Goal: Task Accomplishment & Management: Manage account settings

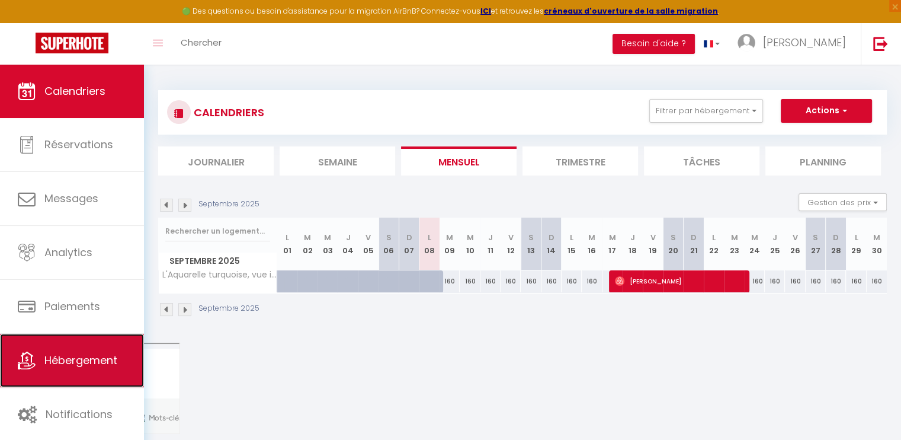
click at [92, 355] on span "Hébergement" at bounding box center [80, 359] width 73 height 15
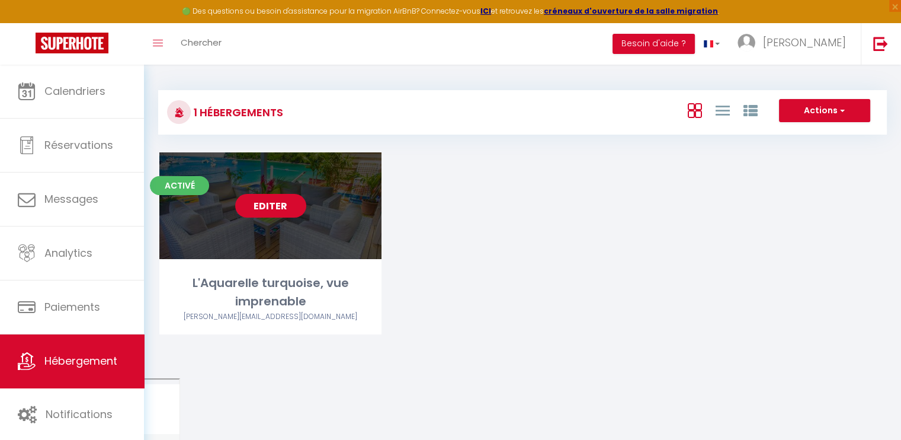
click at [254, 210] on link "Editer" at bounding box center [270, 206] width 71 height 24
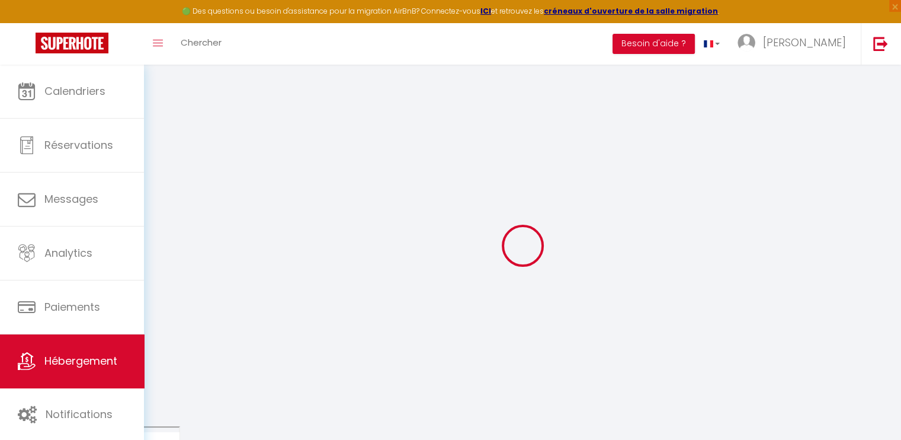
select select "16404-12603497"
select select "+ 18 %"
select select
checkbox input "false"
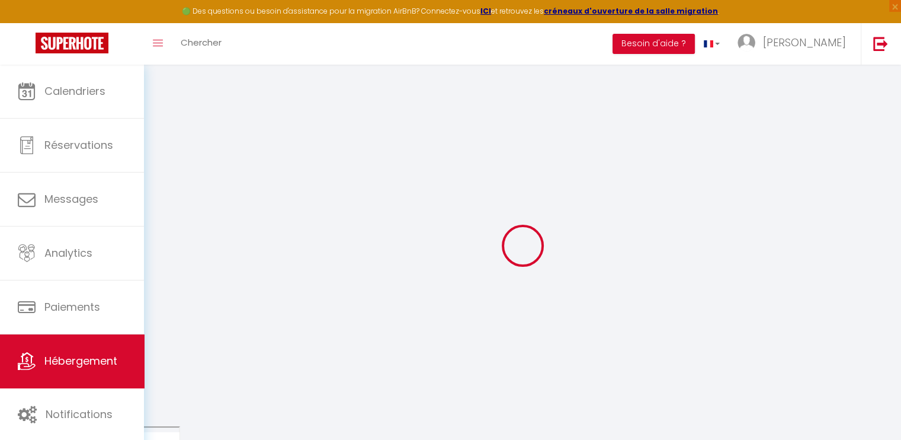
checkbox input "false"
select select "-1"
select select "well_reviewed_guests"
select select "EUR"
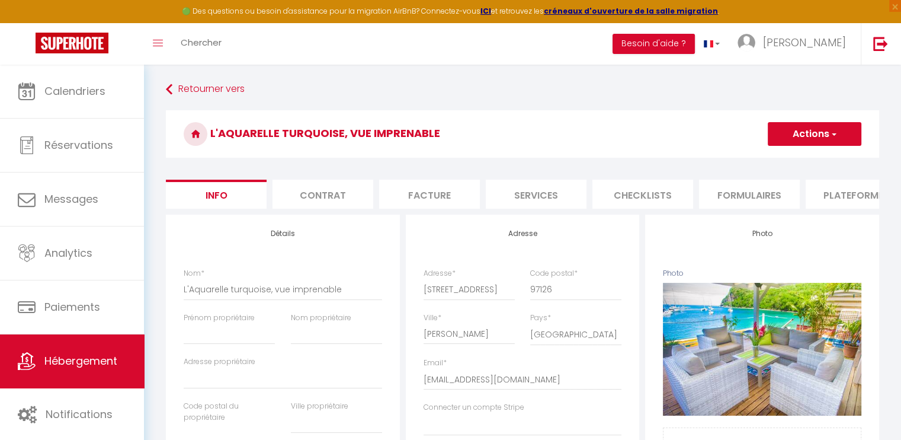
click at [848, 193] on li "Plateformes" at bounding box center [856, 193] width 101 height 29
select select
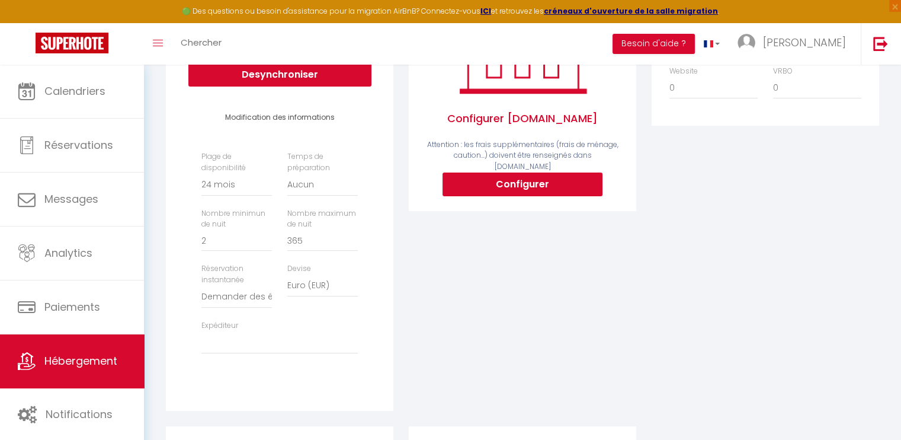
scroll to position [251, 0]
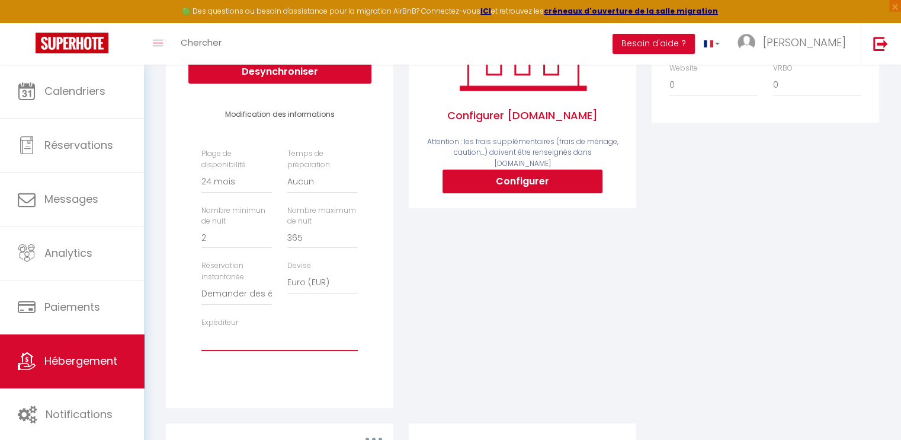
click at [223, 351] on select "[PERSON_NAME][EMAIL_ADDRESS][DOMAIN_NAME]" at bounding box center [279, 339] width 156 height 23
click at [328, 335] on div "Expéditeur [PERSON_NAME][EMAIL_ADDRESS][DOMAIN_NAME]" at bounding box center [280, 334] width 172 height 34
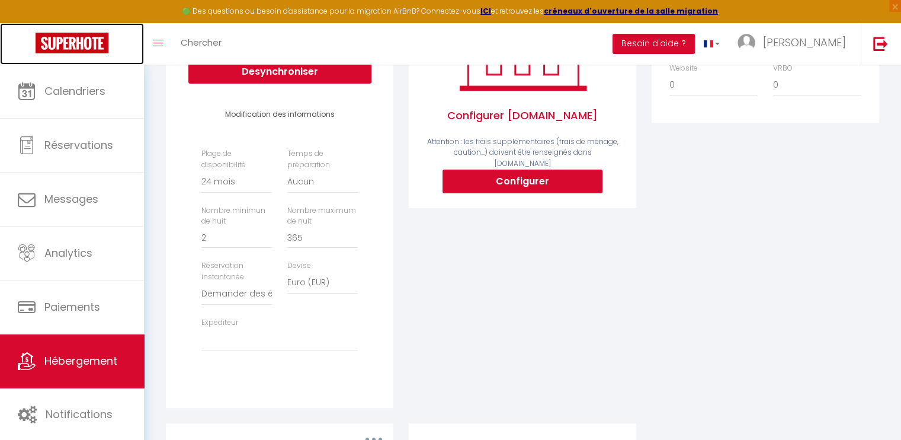
click at [80, 40] on img at bounding box center [72, 43] width 73 height 21
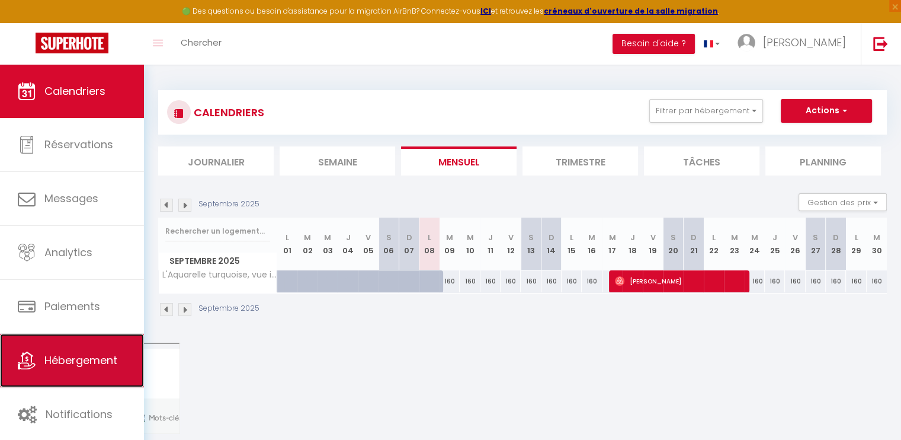
click at [89, 354] on span "Hébergement" at bounding box center [80, 359] width 73 height 15
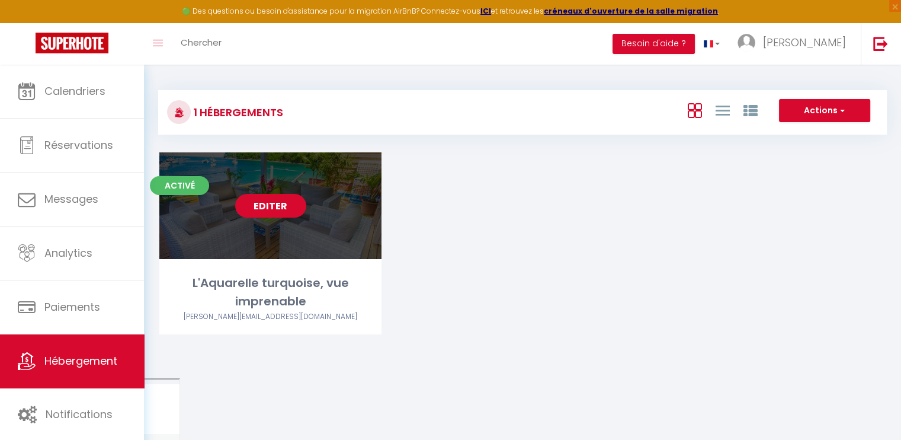
click at [266, 204] on link "Editer" at bounding box center [270, 206] width 71 height 24
select select "3"
select select "2"
select select "1"
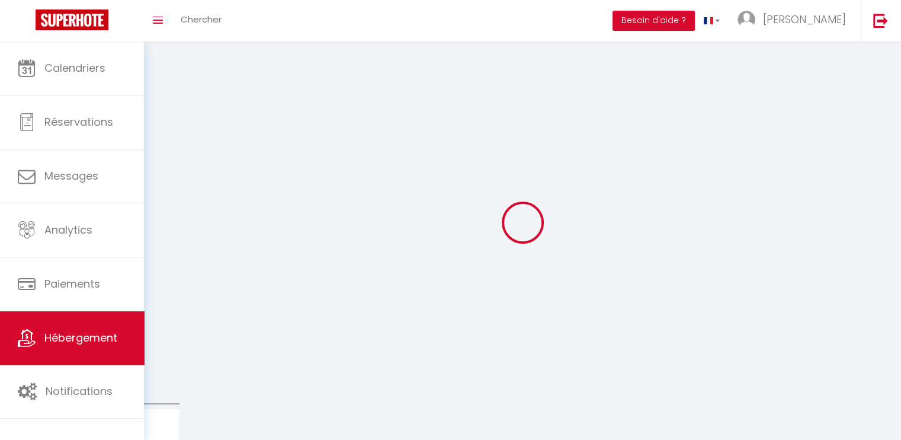
select select
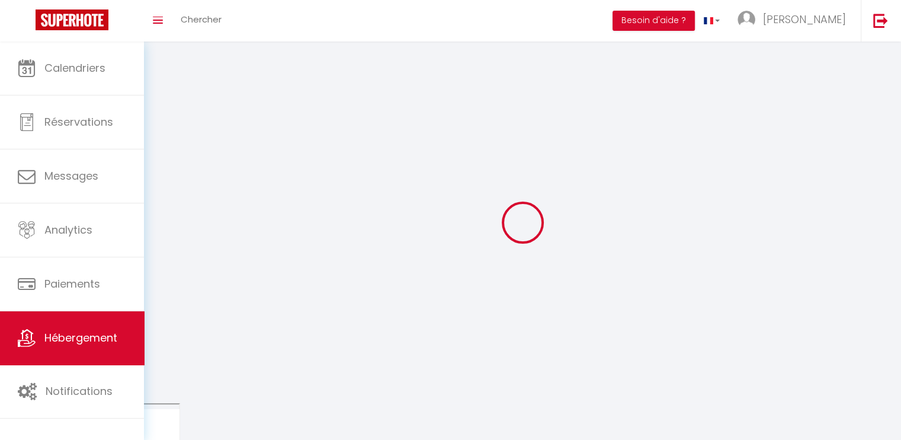
select select
checkbox input "false"
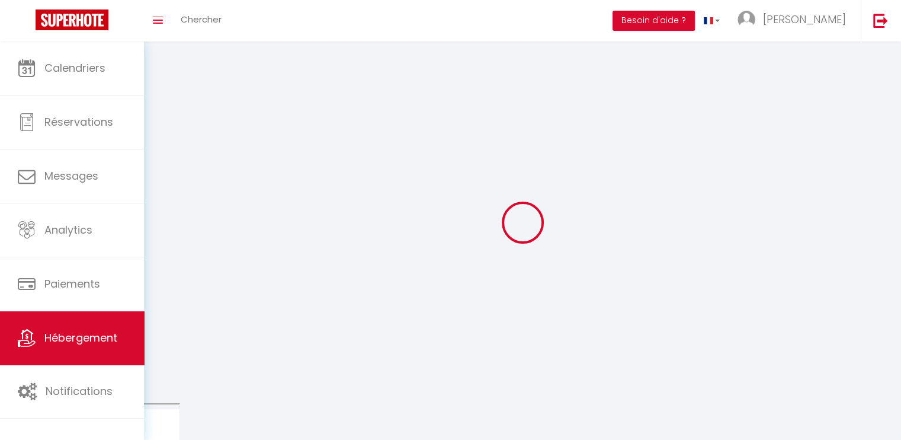
checkbox input "false"
select select
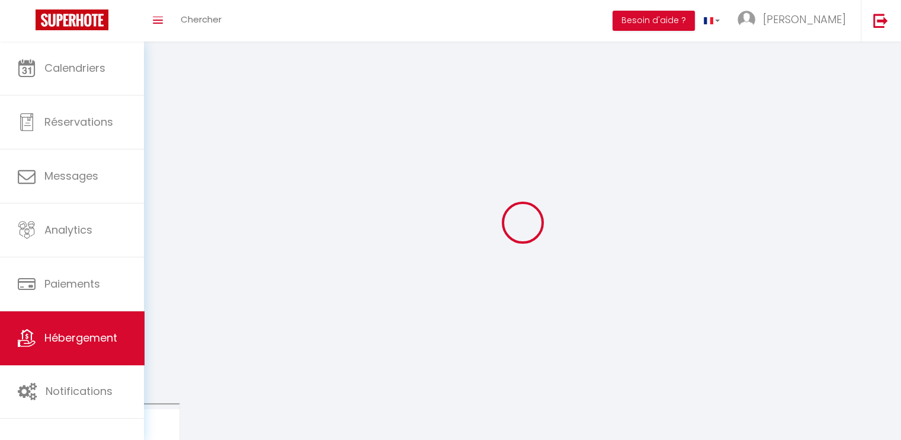
select select
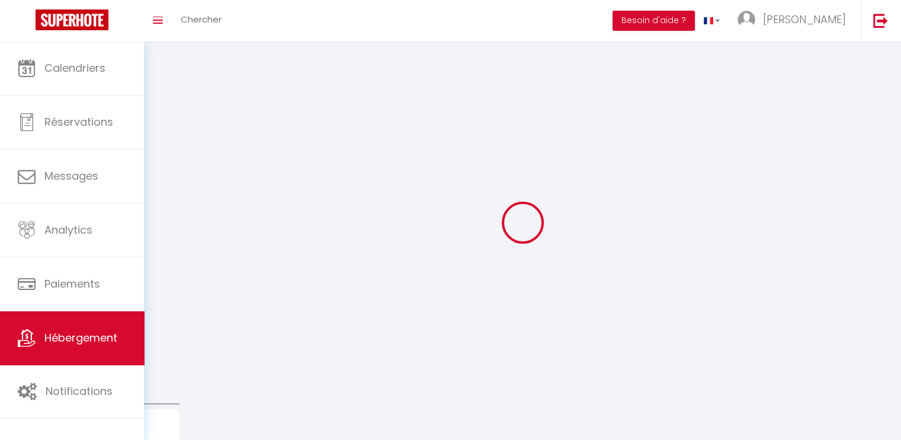
checkbox input "false"
select select
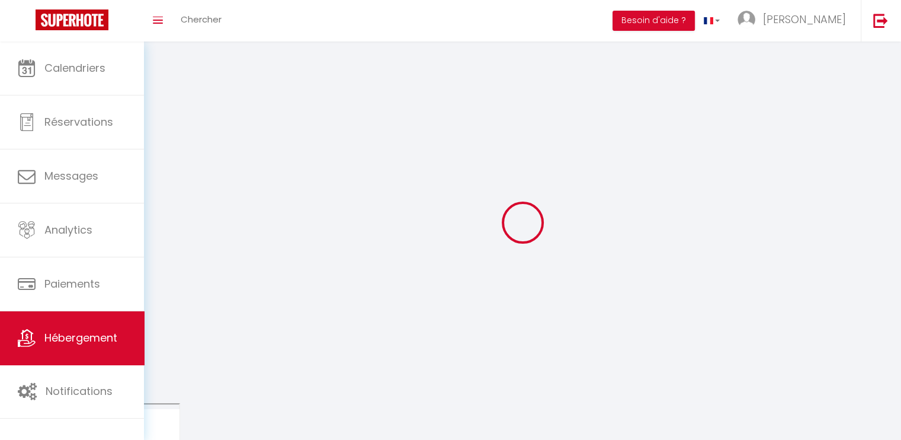
select select
select select "28"
select select
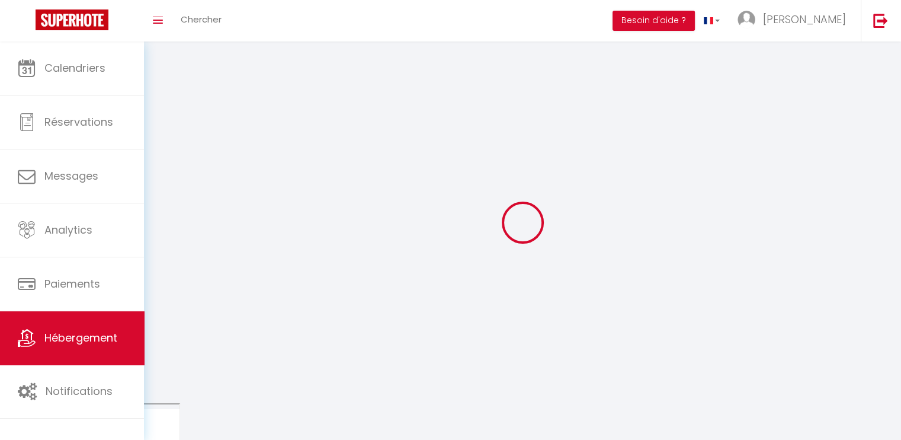
select select
checkbox input "false"
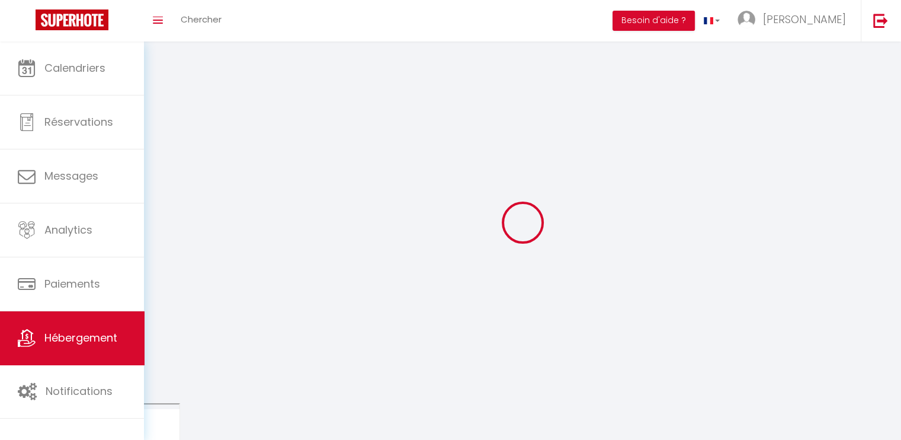
checkbox input "false"
select select
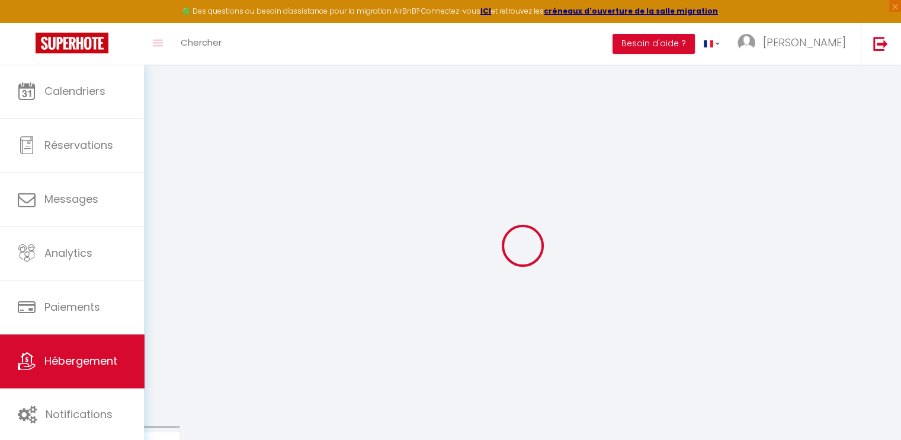
select select
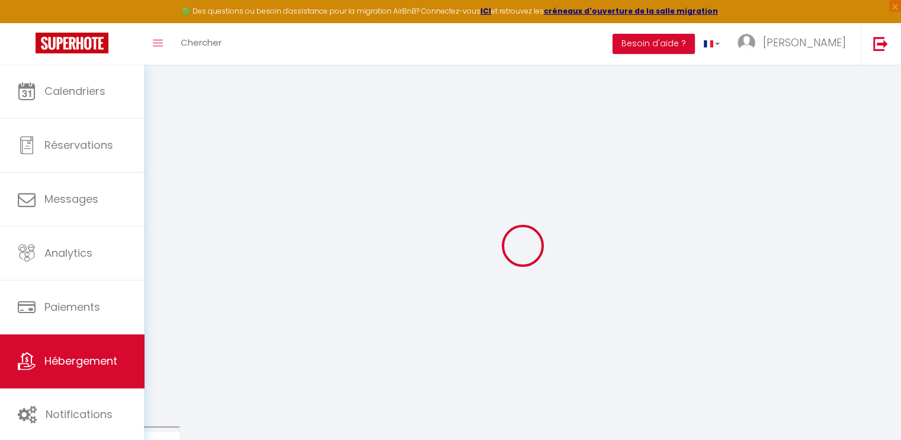
select select
checkbox input "false"
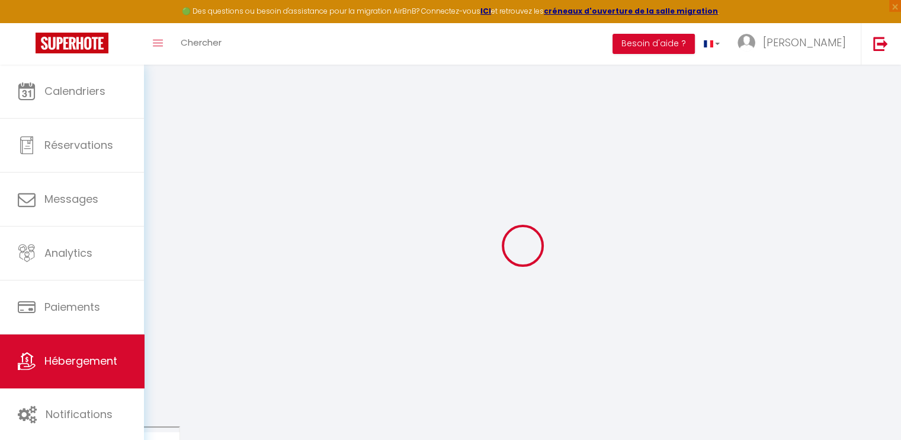
select select
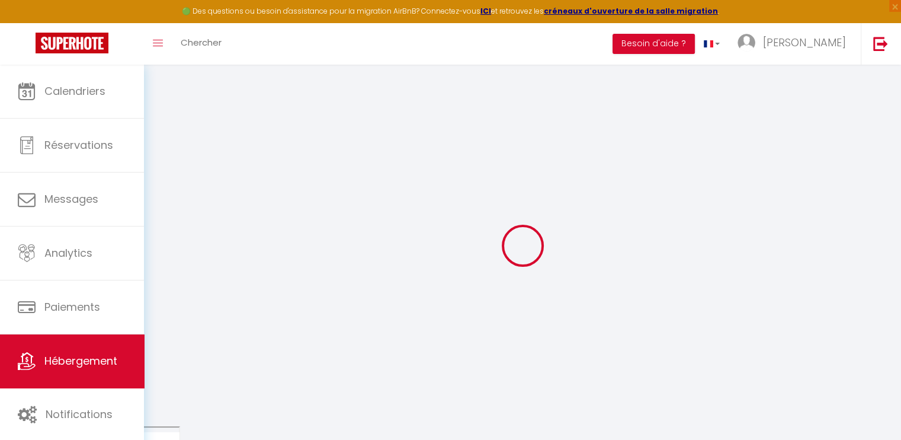
select select
checkbox input "false"
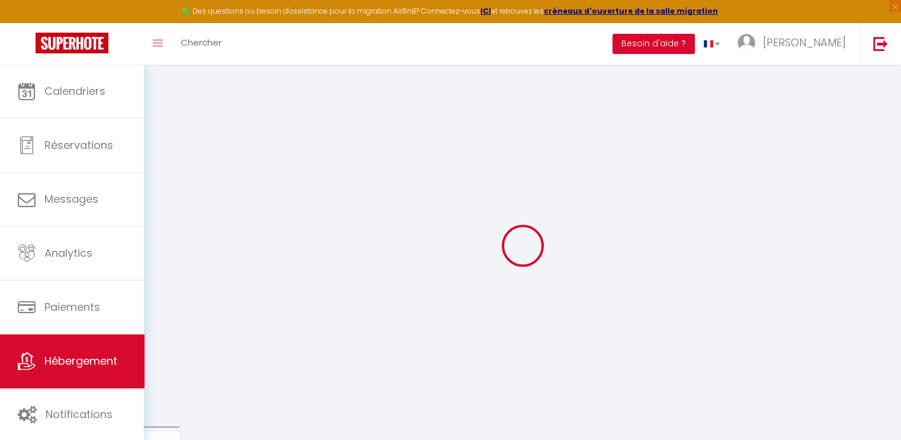
checkbox input "false"
select select
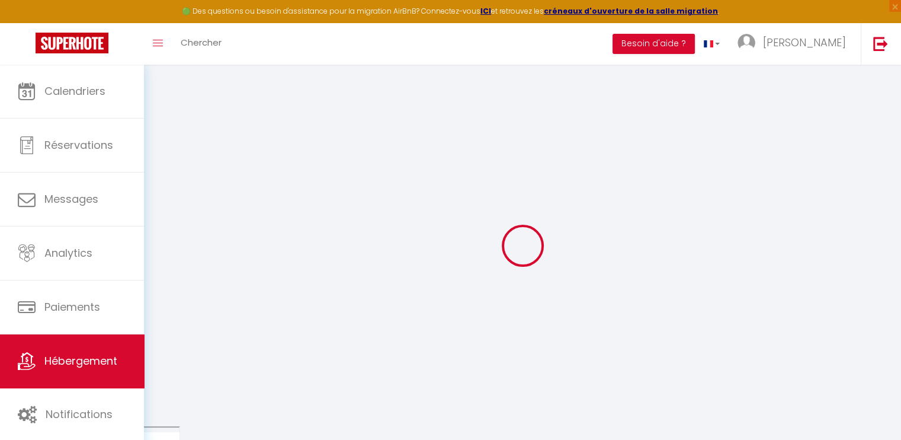
select select
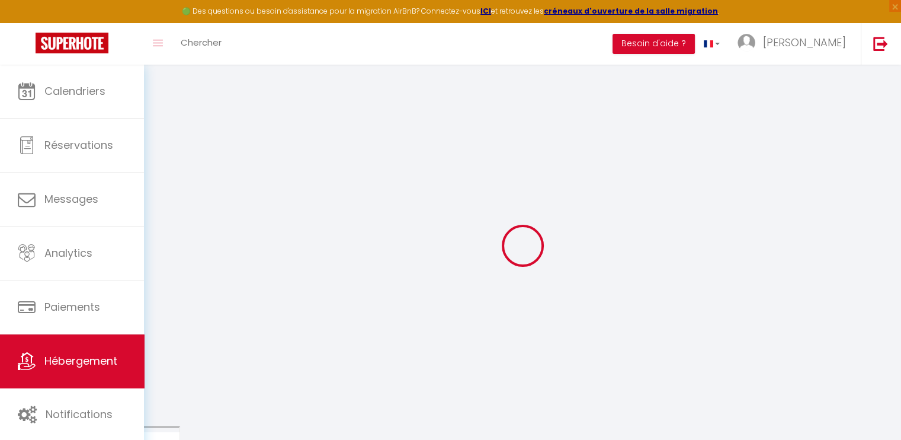
checkbox input "false"
select select
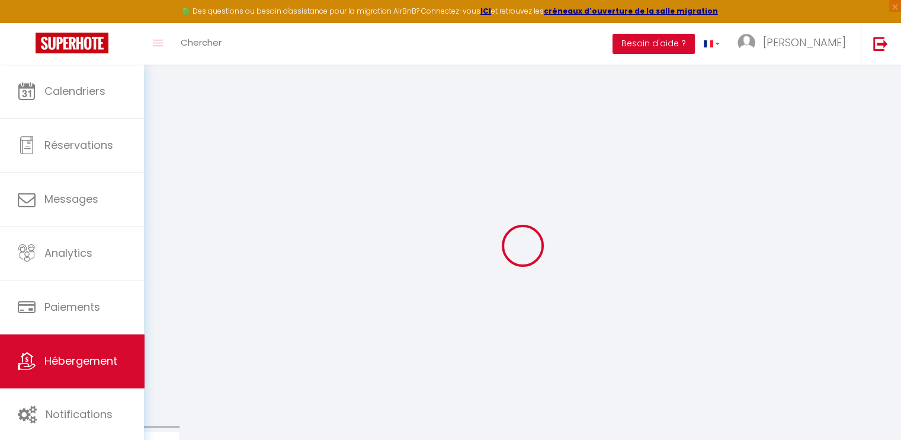
select select
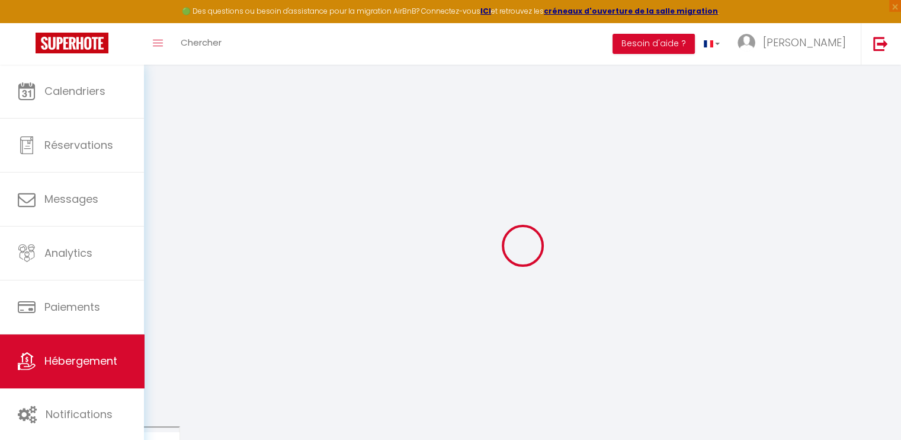
select select
checkbox input "false"
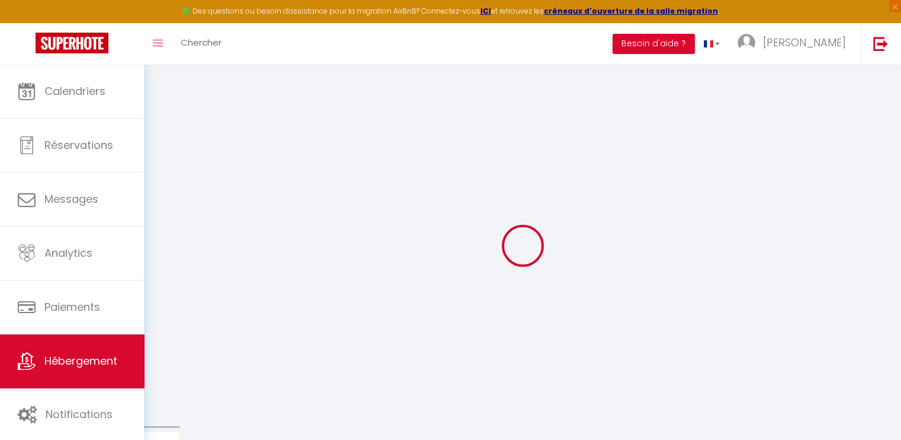
checkbox input "false"
select select
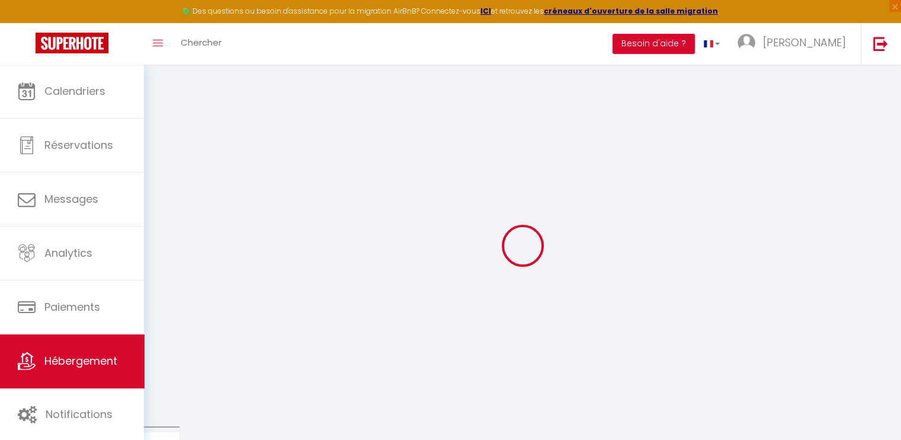
select select
checkbox input "false"
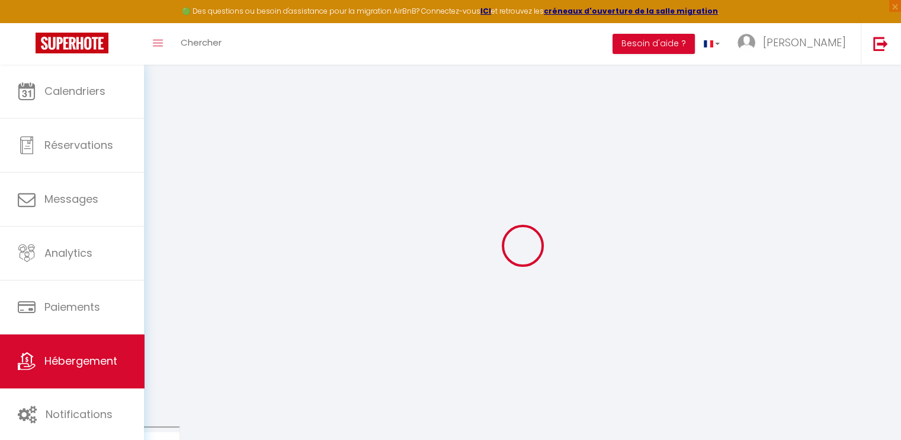
checkbox input "false"
select select
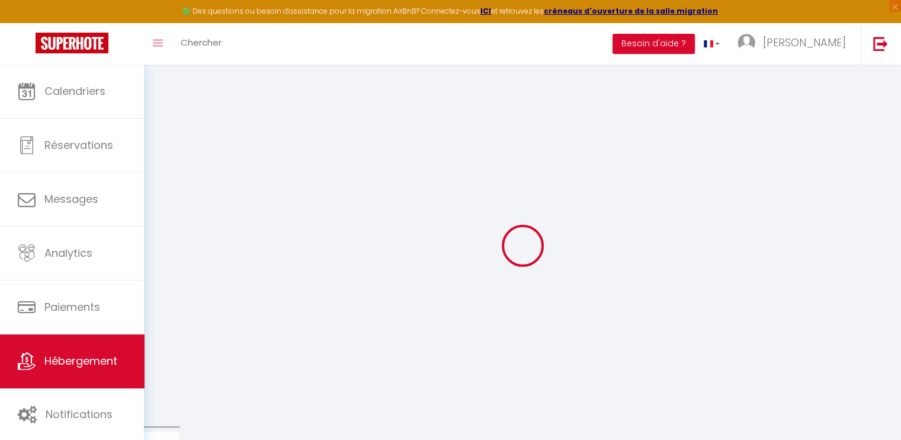
type input "L'Aquarelle turquoise, vue imprenable"
select select "2"
type input "160"
type input "60"
select select
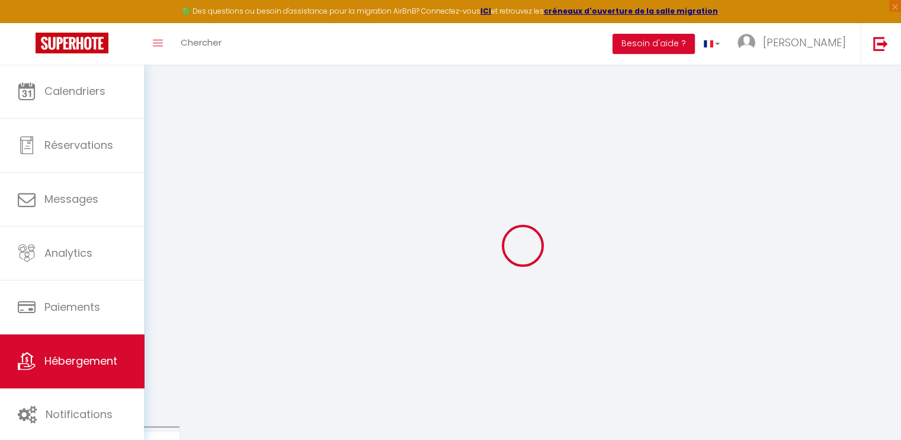
select select
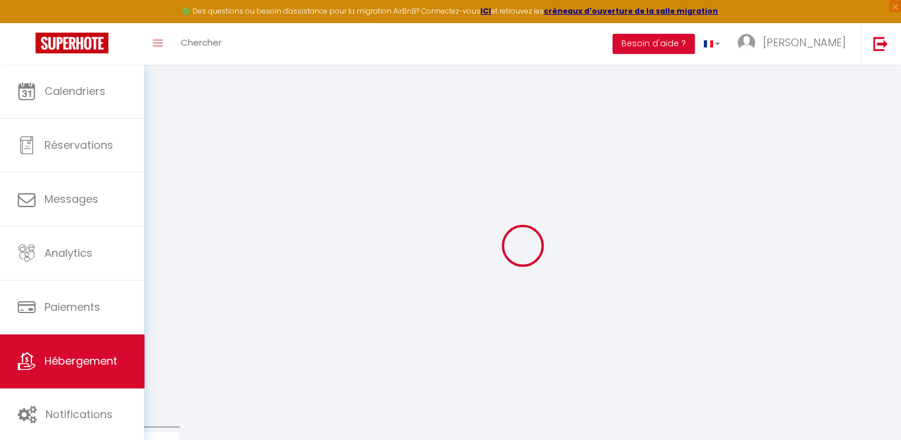
type input "[STREET_ADDRESS]"
type input "97126"
type input "[PERSON_NAME]"
select select "88"
type input "[EMAIL_ADDRESS][DOMAIN_NAME]"
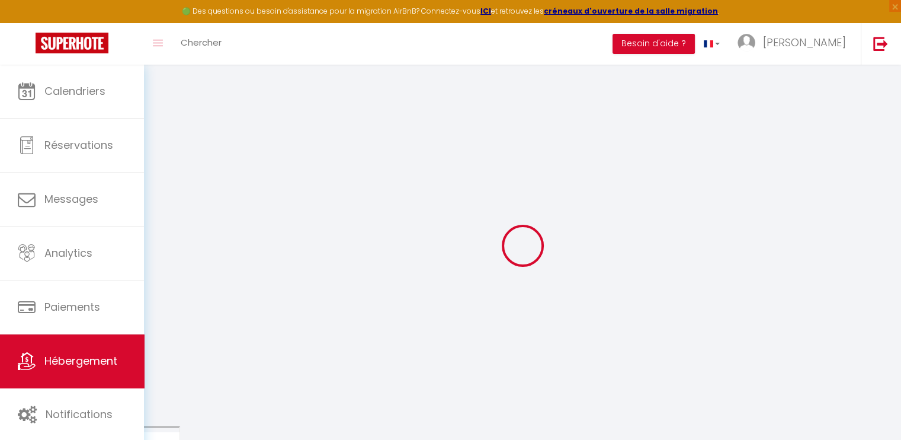
select select
checkbox input "false"
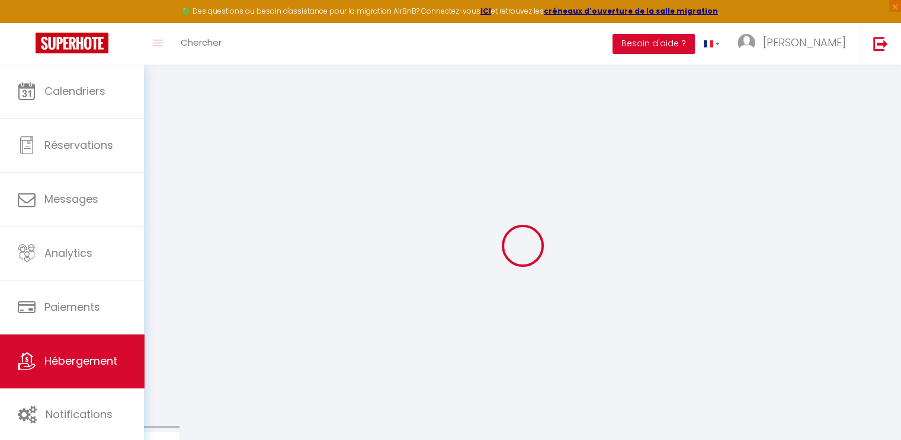
select select
type input "0"
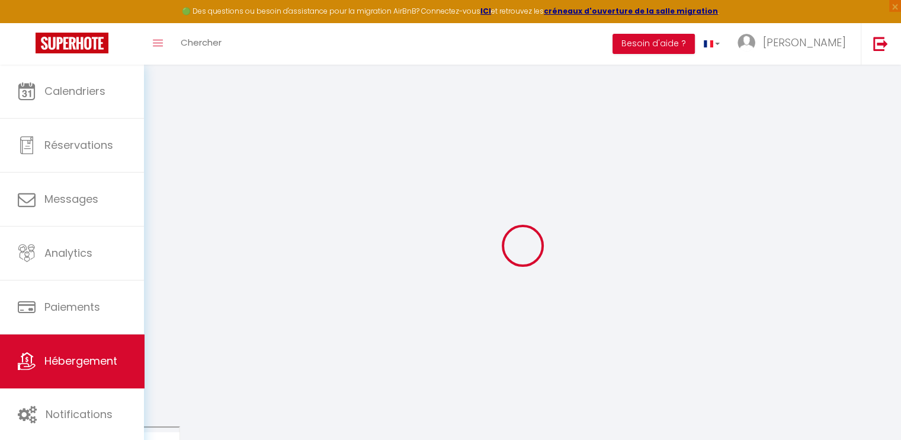
type input "0"
select select
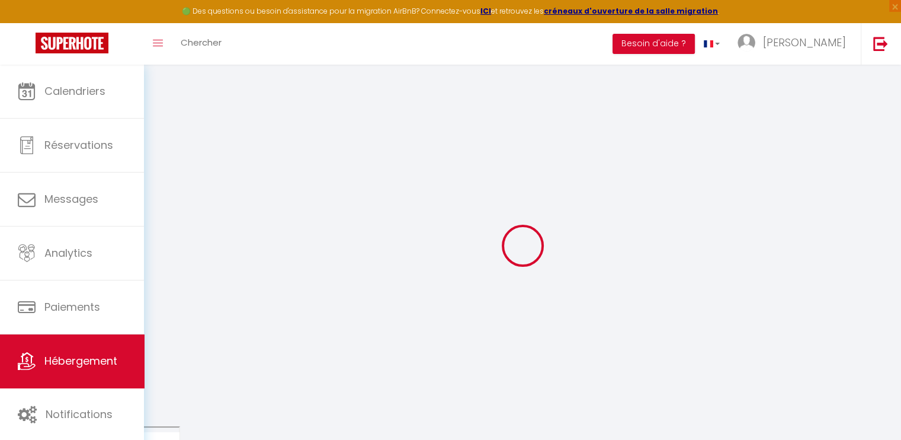
select select
checkbox input "false"
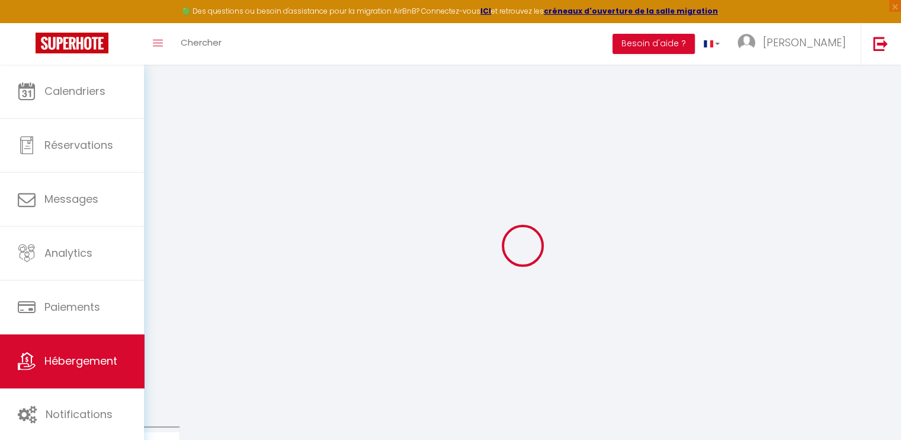
checkbox input "false"
select select
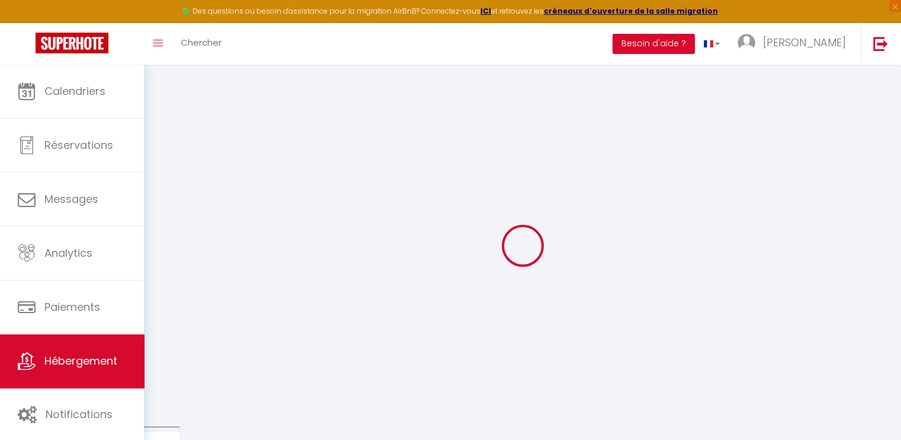
select select
checkbox input "false"
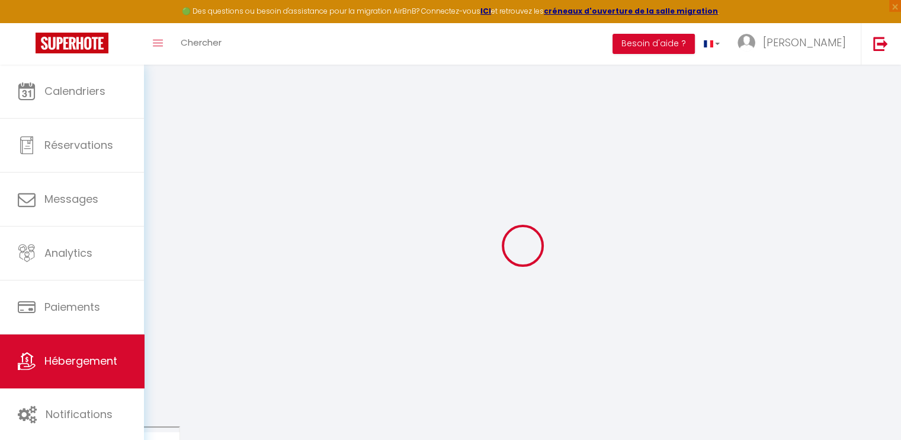
checkbox input "false"
select select
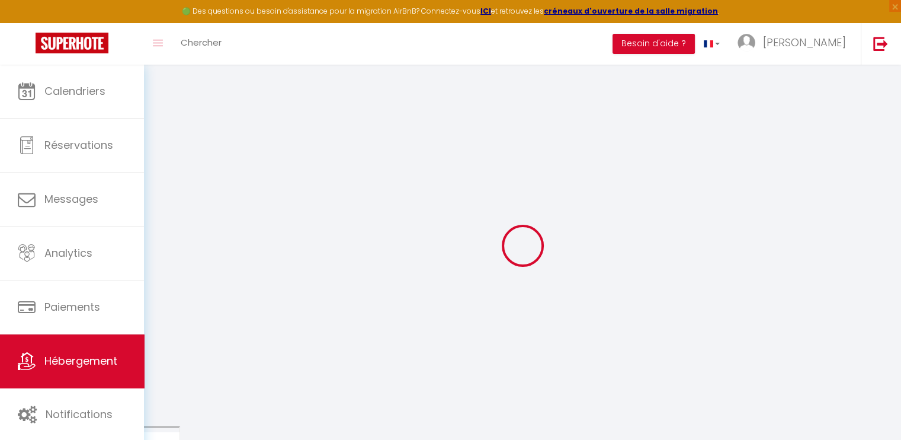
checkbox input "false"
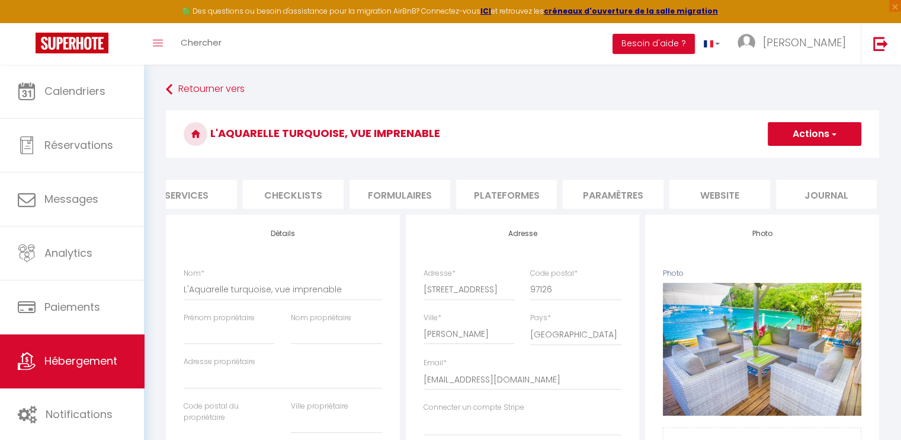
scroll to position [0, 353]
click at [608, 194] on li "Paramètres" at bounding box center [609, 193] width 101 height 29
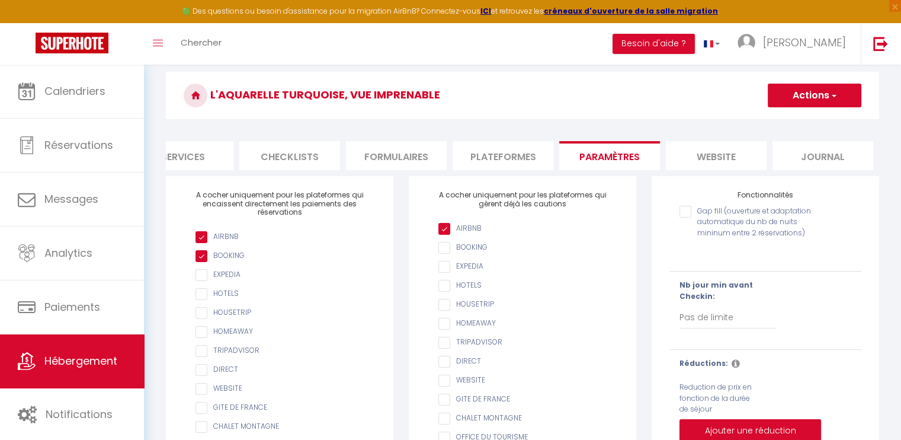
scroll to position [38, 0]
click at [508, 162] on li "Plateformes" at bounding box center [503, 156] width 101 height 29
select select
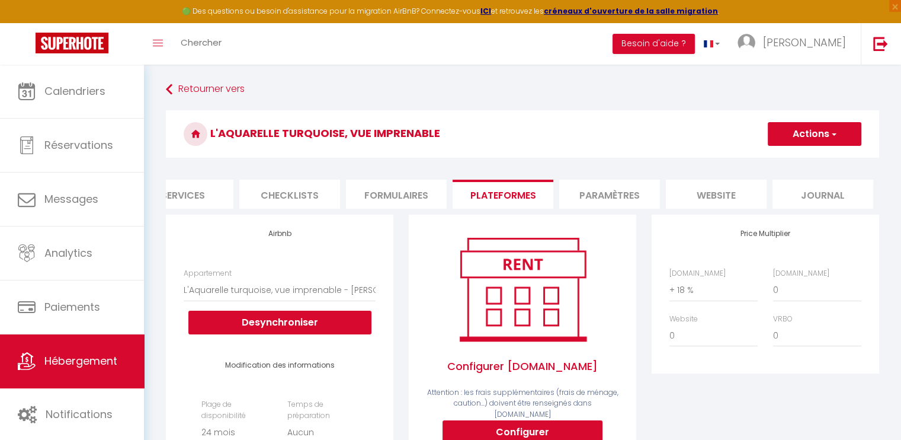
click at [615, 198] on li "Paramètres" at bounding box center [609, 193] width 101 height 29
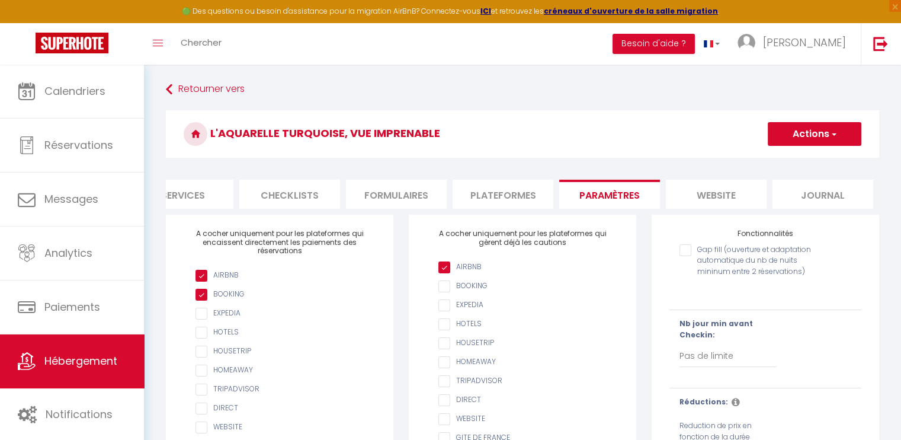
scroll to position [105, 0]
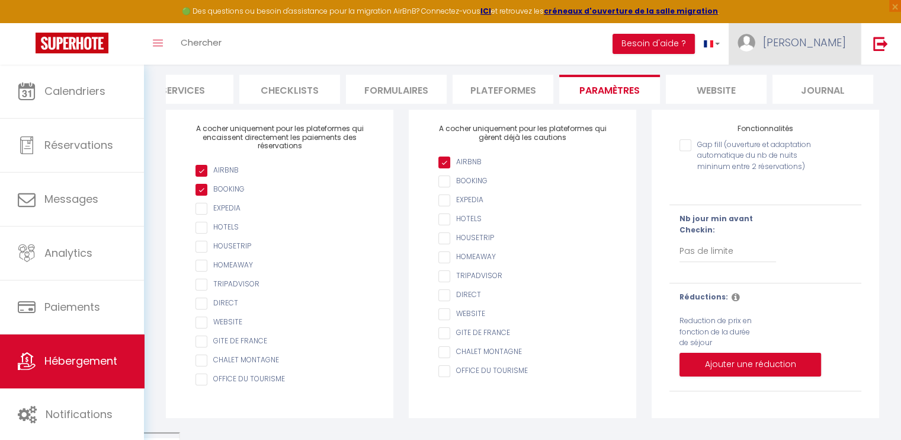
click at [820, 32] on link "[PERSON_NAME]" at bounding box center [795, 43] width 132 height 41
click at [816, 76] on link "Paramètres" at bounding box center [814, 82] width 88 height 20
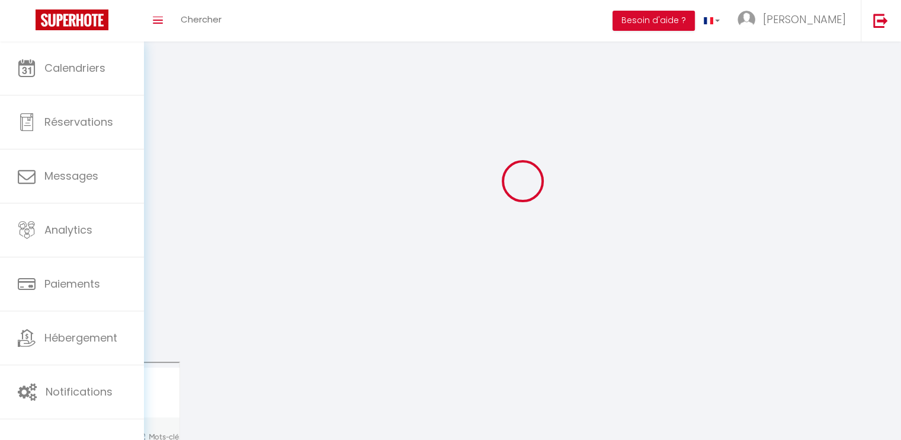
type input "[PERSON_NAME]"
type input "[DATE]"
type input "[PHONE_NUMBER]"
type input "7 résidence les jardins de [GEOGRAPHIC_DATA]"
type input "97170"
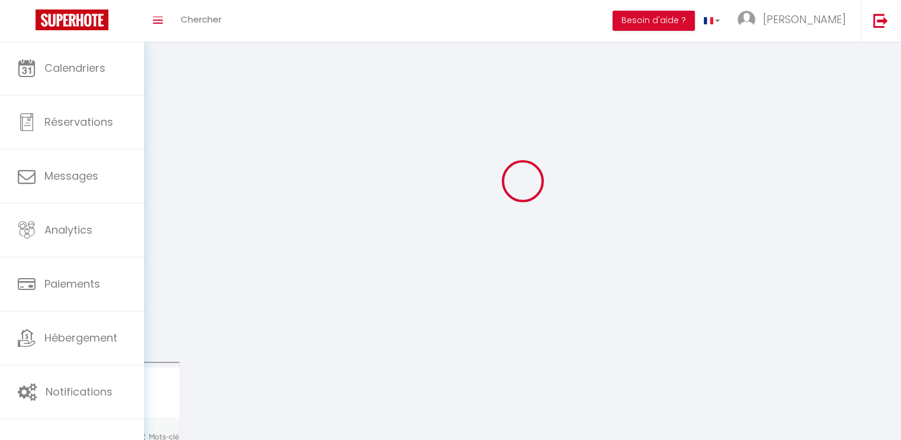
type input "Petit [PERSON_NAME]"
type input "ta6MxoH4ZMR091Gt2Go9hr5E3"
type input "4sHn3AztgIIYQ7D4U5WoxlQlt"
select select "88"
select select "28"
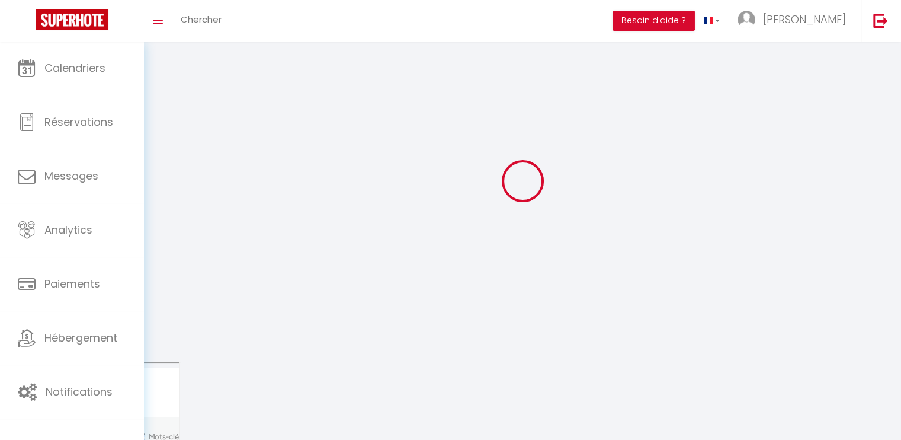
type input "ta6MxoH4ZMR091Gt2Go9hr5E3"
type input "4sHn3AztgIIYQ7D4U5WoxlQlt"
type input "[URL][DOMAIN_NAME]"
select select "fr"
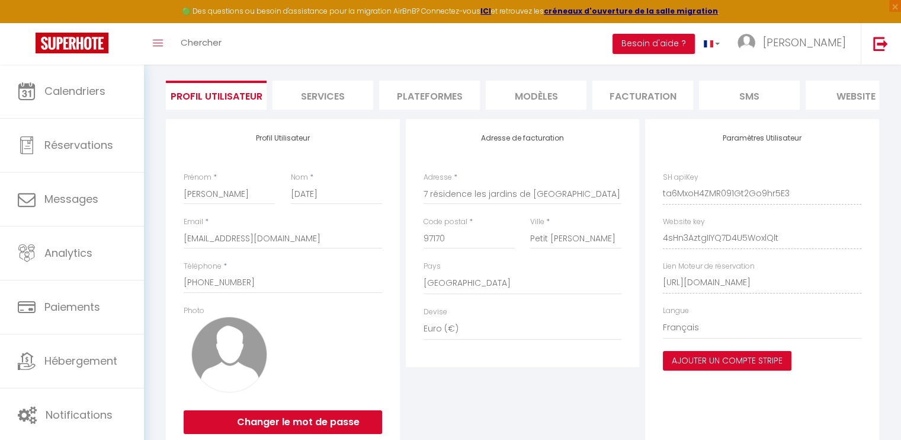
scroll to position [72, 0]
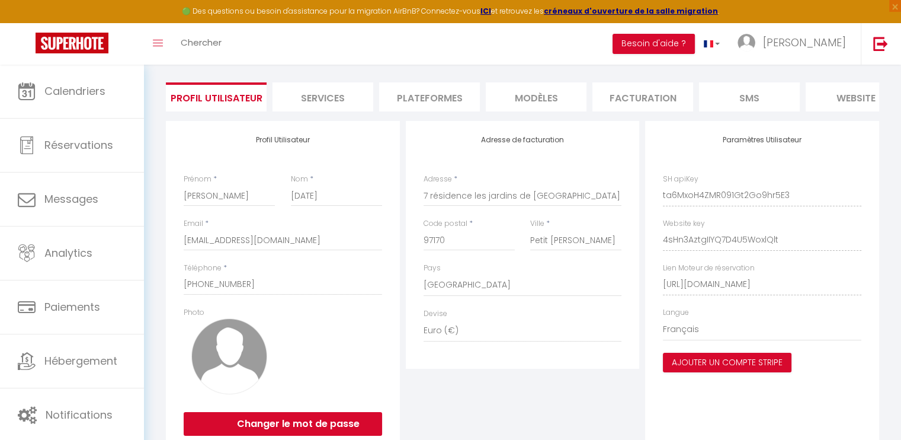
click at [453, 104] on li "Plateformes" at bounding box center [429, 96] width 101 height 29
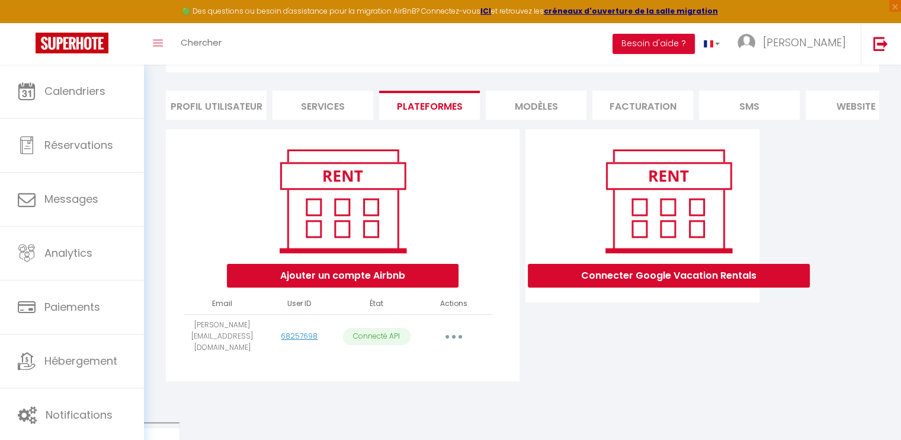
click at [450, 341] on button "button" at bounding box center [453, 335] width 33 height 19
click at [504, 367] on div "Ajouter un compte Airbnb Email User ID État Actions [EMAIL_ADDRESS][DOMAIN_NAME…" at bounding box center [343, 255] width 354 height 252
click at [451, 334] on button "button" at bounding box center [453, 335] width 33 height 19
click at [521, 341] on div "Ajouter un compte Airbnb Email User ID État Actions [EMAIL_ADDRESS][DOMAIN_NAME…" at bounding box center [343, 255] width 360 height 252
click at [232, 101] on li "Profil Utilisateur" at bounding box center [216, 105] width 101 height 29
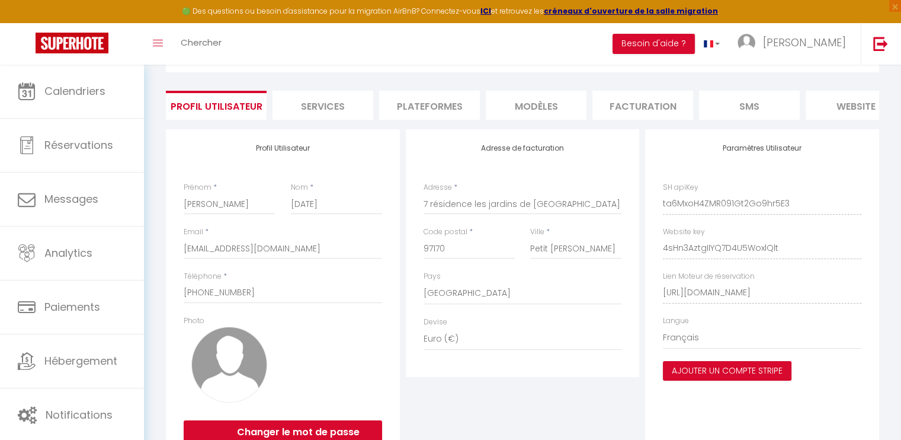
click at [313, 105] on li "Services" at bounding box center [322, 105] width 101 height 29
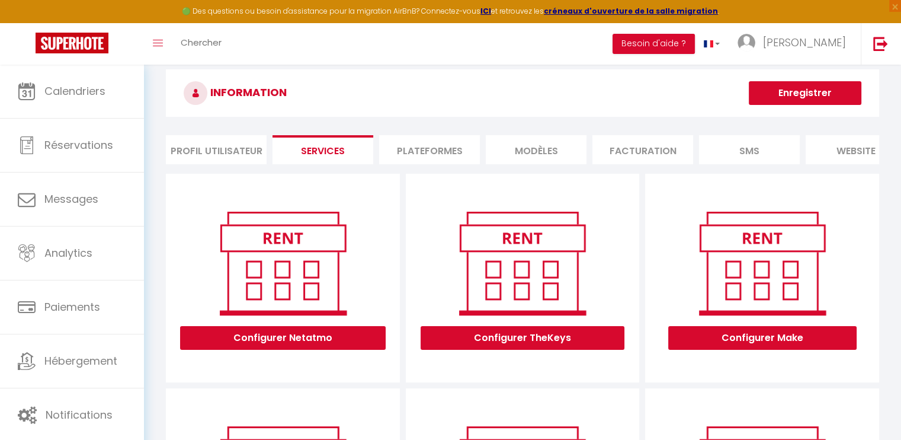
scroll to position [9, 0]
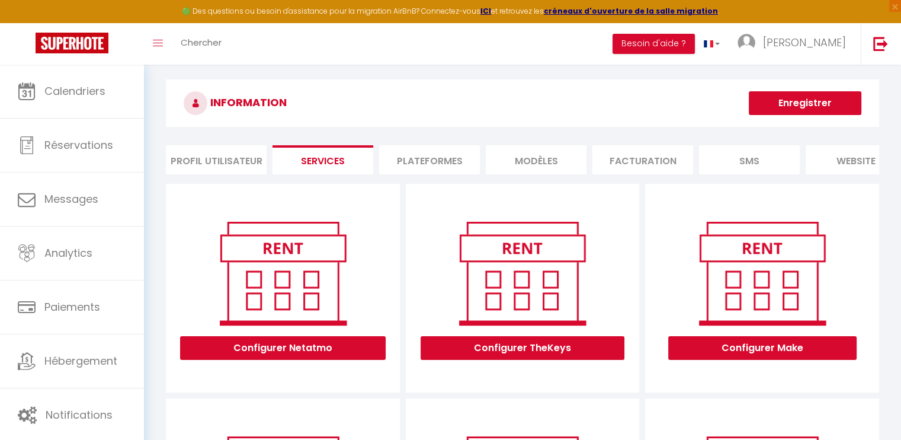
click at [419, 158] on li "Plateformes" at bounding box center [429, 159] width 101 height 29
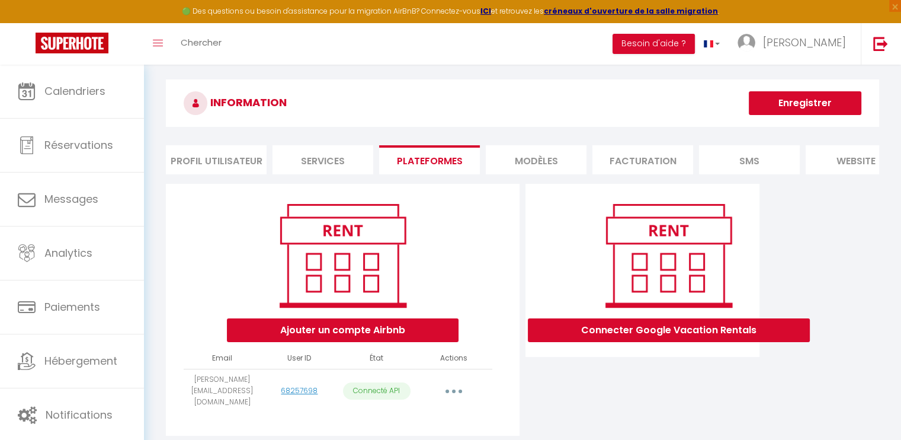
click at [551, 163] on li "MODÈLES" at bounding box center [536, 159] width 101 height 29
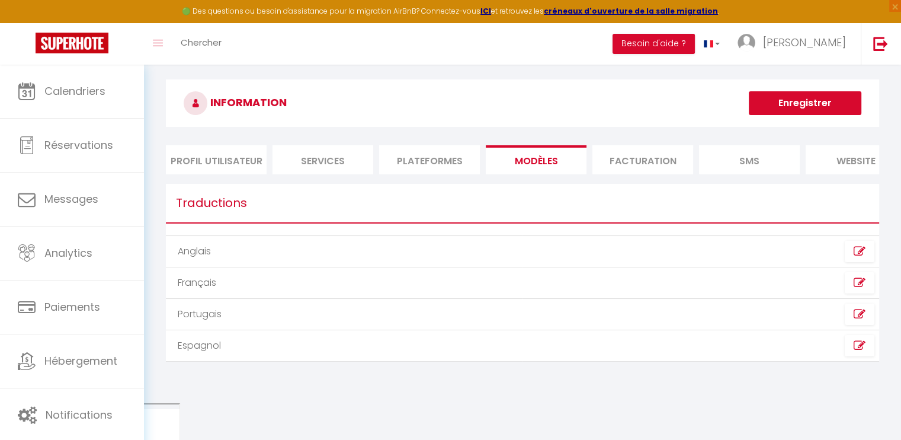
click at [613, 165] on li "Facturation" at bounding box center [642, 159] width 101 height 29
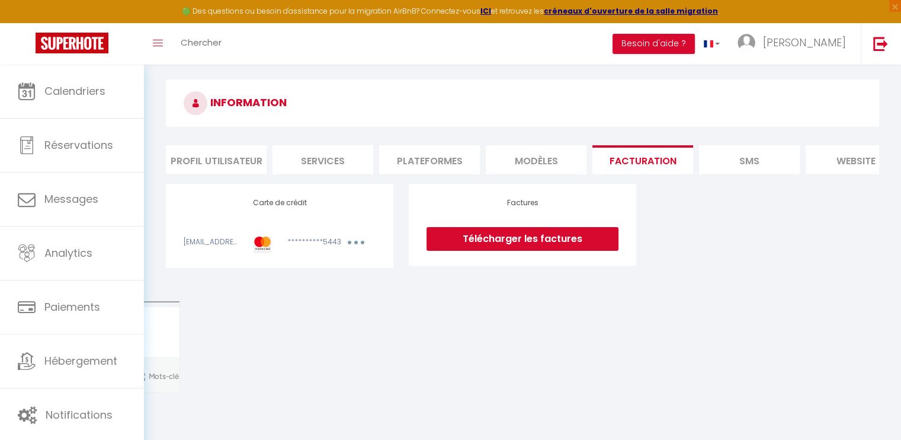
click at [722, 165] on li "SMS" at bounding box center [749, 159] width 101 height 29
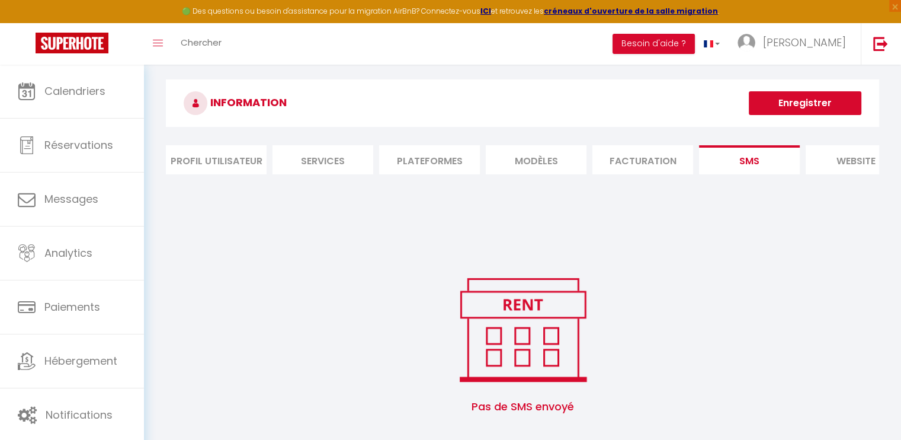
click at [810, 162] on li "website" at bounding box center [856, 159] width 101 height 29
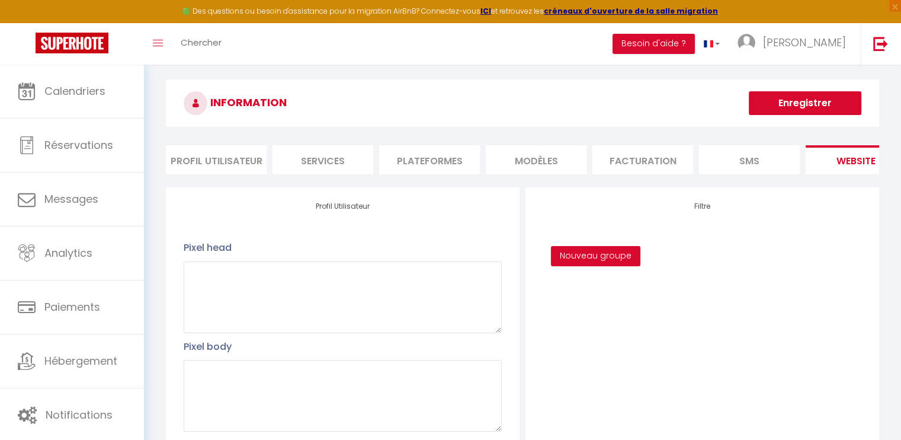
scroll to position [0, 140]
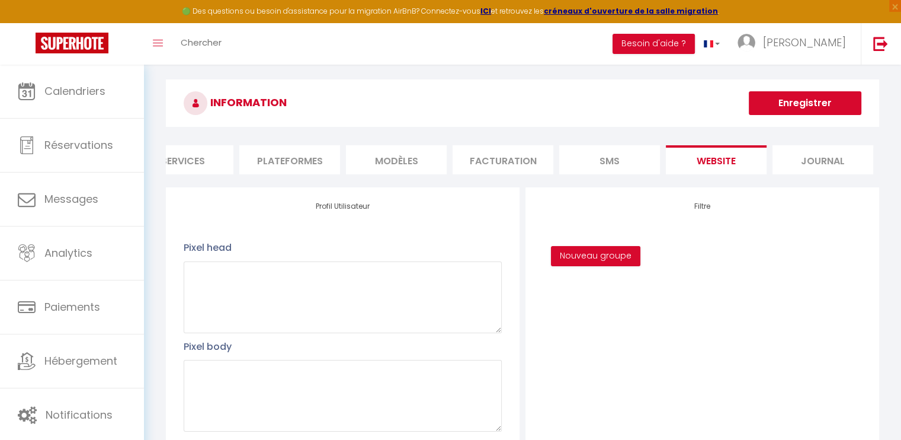
click at [270, 155] on li "Plateformes" at bounding box center [289, 159] width 101 height 29
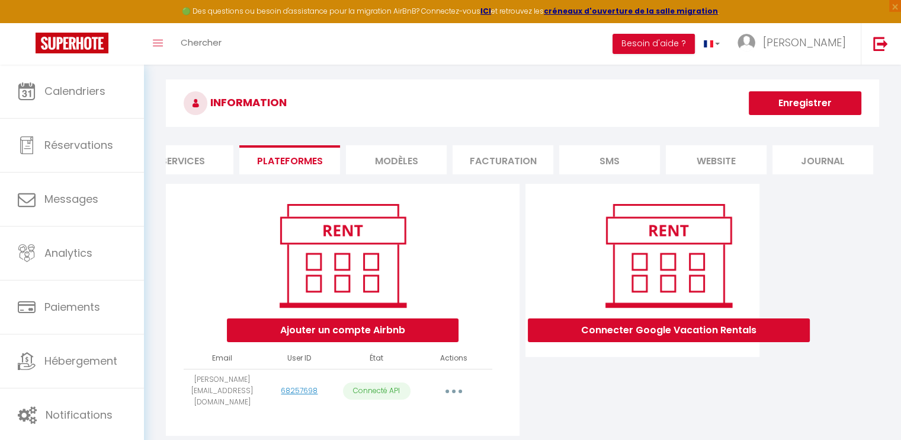
scroll to position [64, 0]
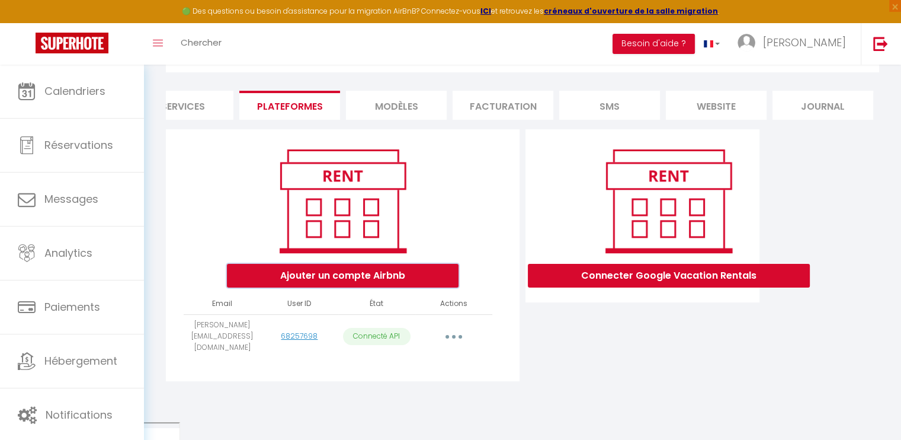
click at [256, 277] on button "Ajouter un compte Airbnb" at bounding box center [343, 276] width 232 height 24
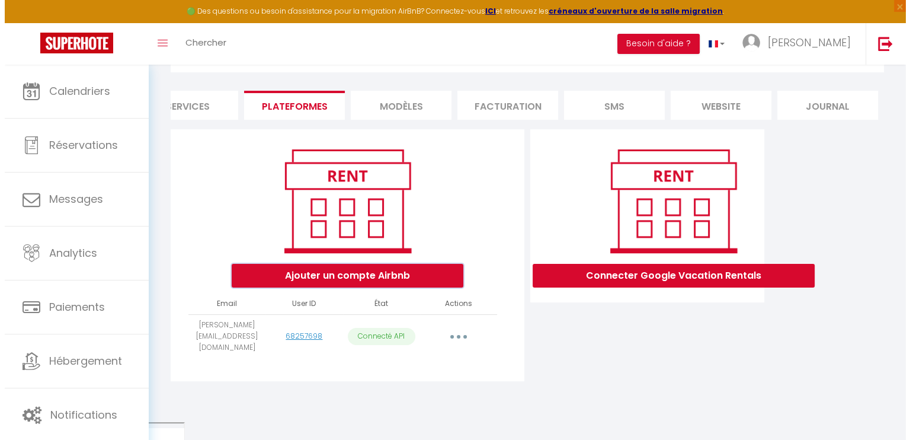
scroll to position [0, 131]
